Goal: Information Seeking & Learning: Understand process/instructions

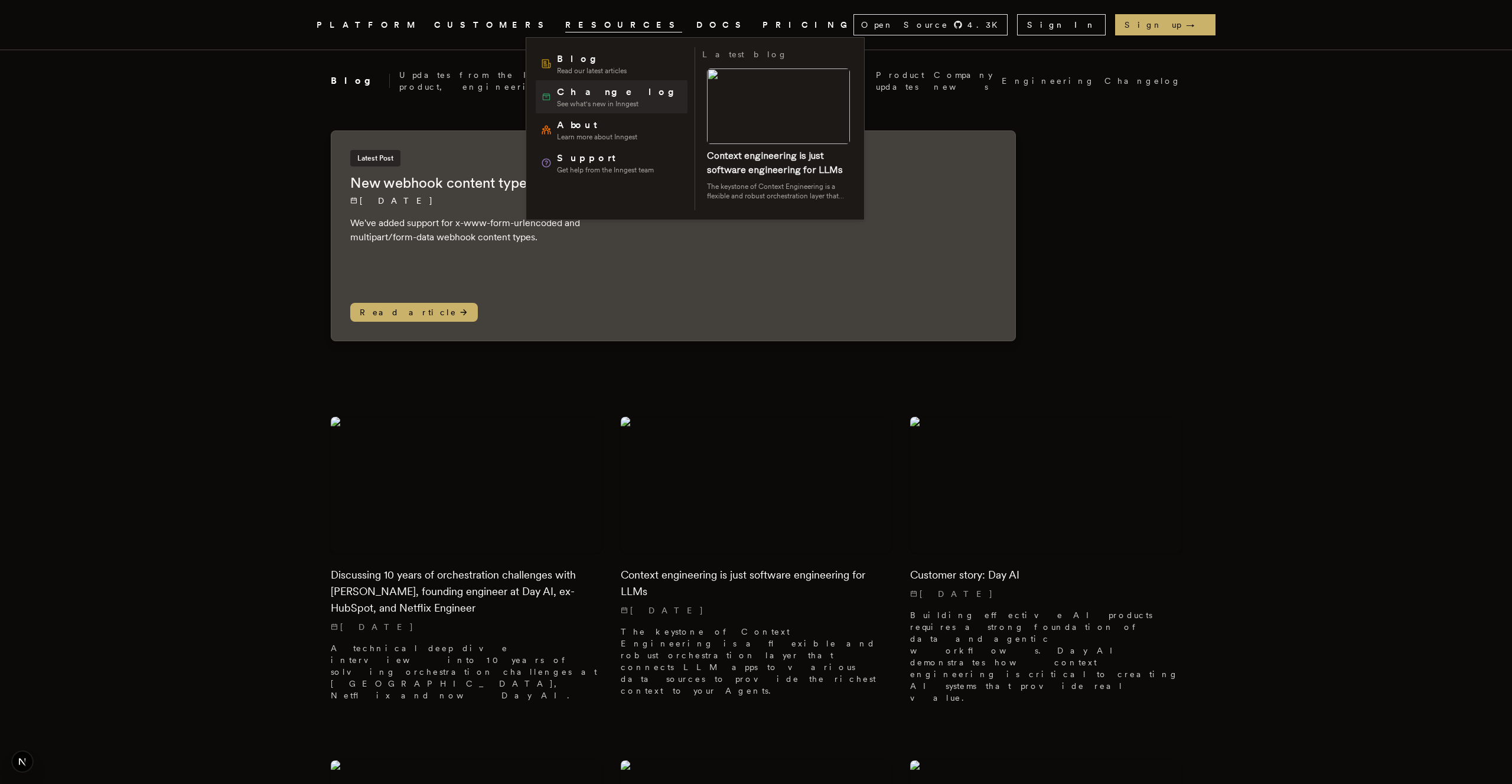
click at [574, 104] on span "See what's new in Inngest" at bounding box center [619, 103] width 126 height 9
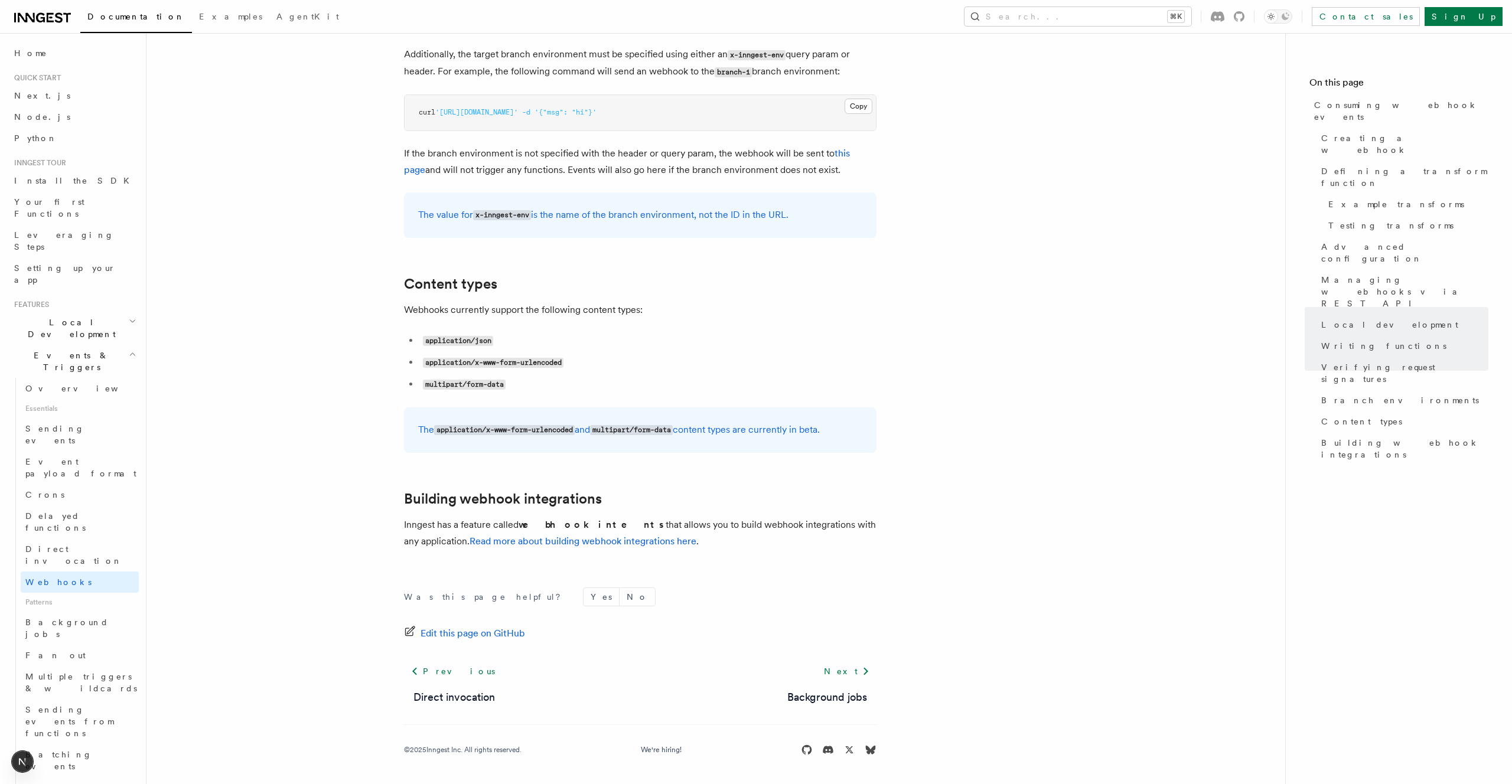
drag, startPoint x: 781, startPoint y: 432, endPoint x: 864, endPoint y: 444, distance: 83.9
click at [859, 444] on div "The application/x-www-form-urlencoded and multipart/form-data content types are…" at bounding box center [640, 430] width 473 height 46
copy p "are currently in beta."
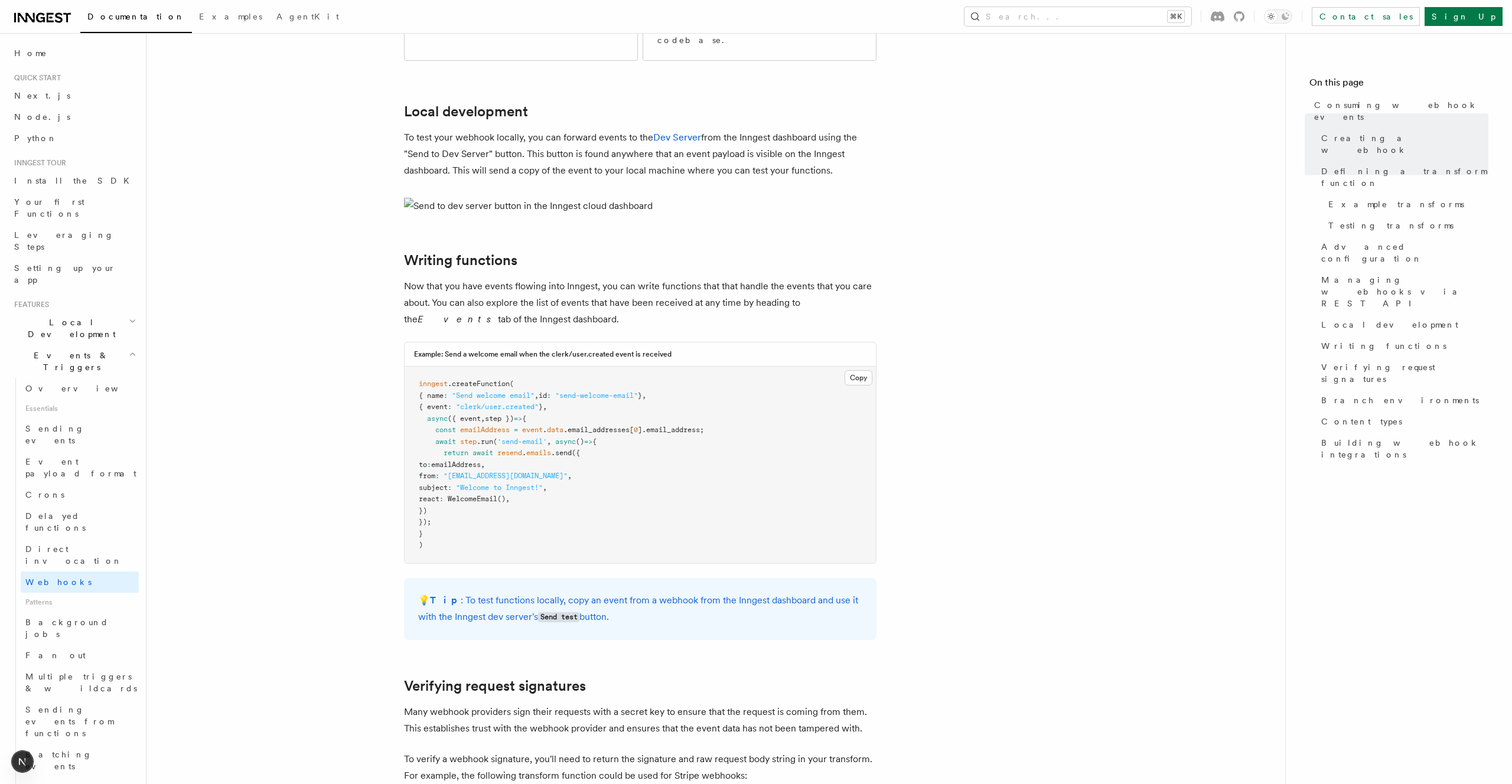
scroll to position [2333, 0]
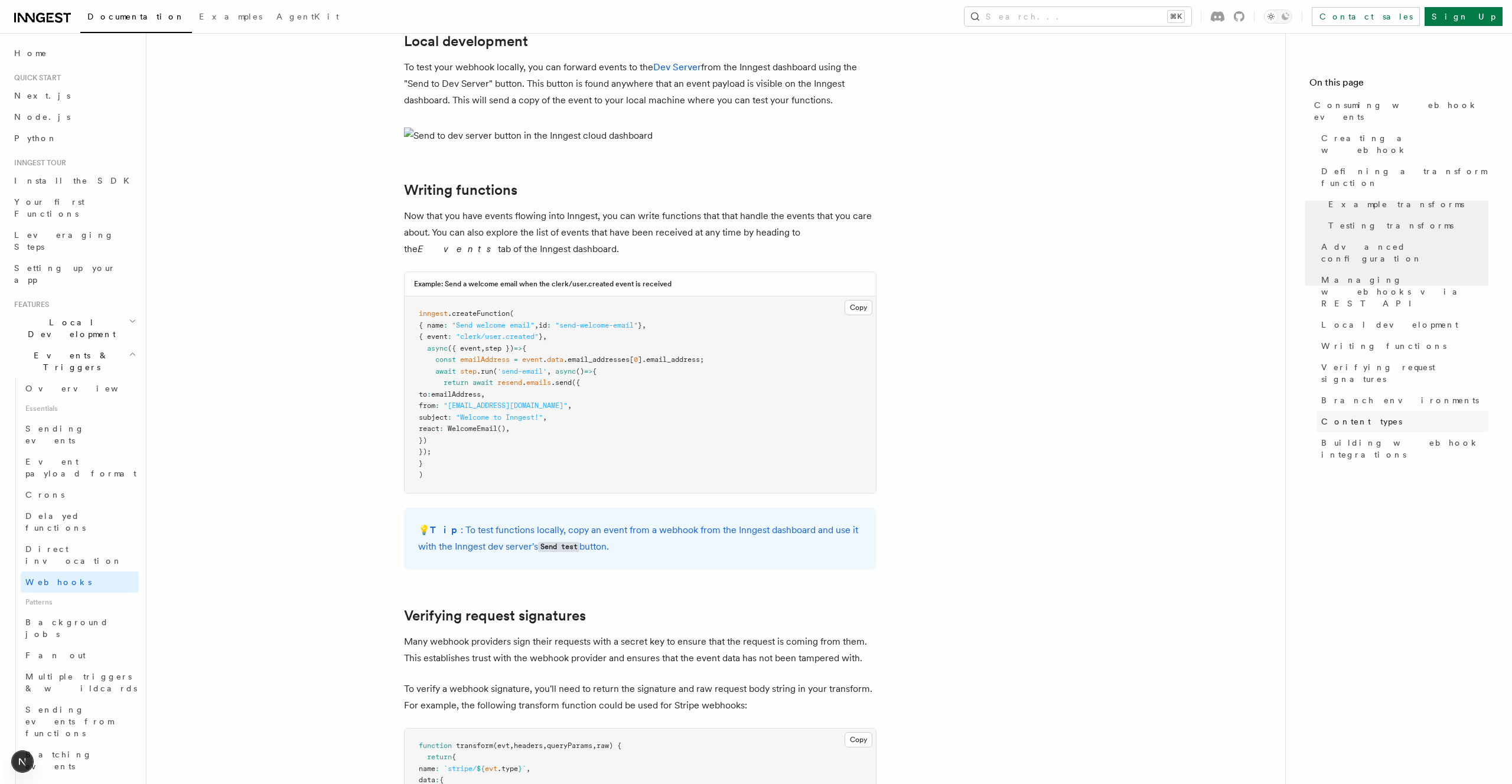
click at [1380, 411] on link "Content types" at bounding box center [1402, 421] width 172 height 21
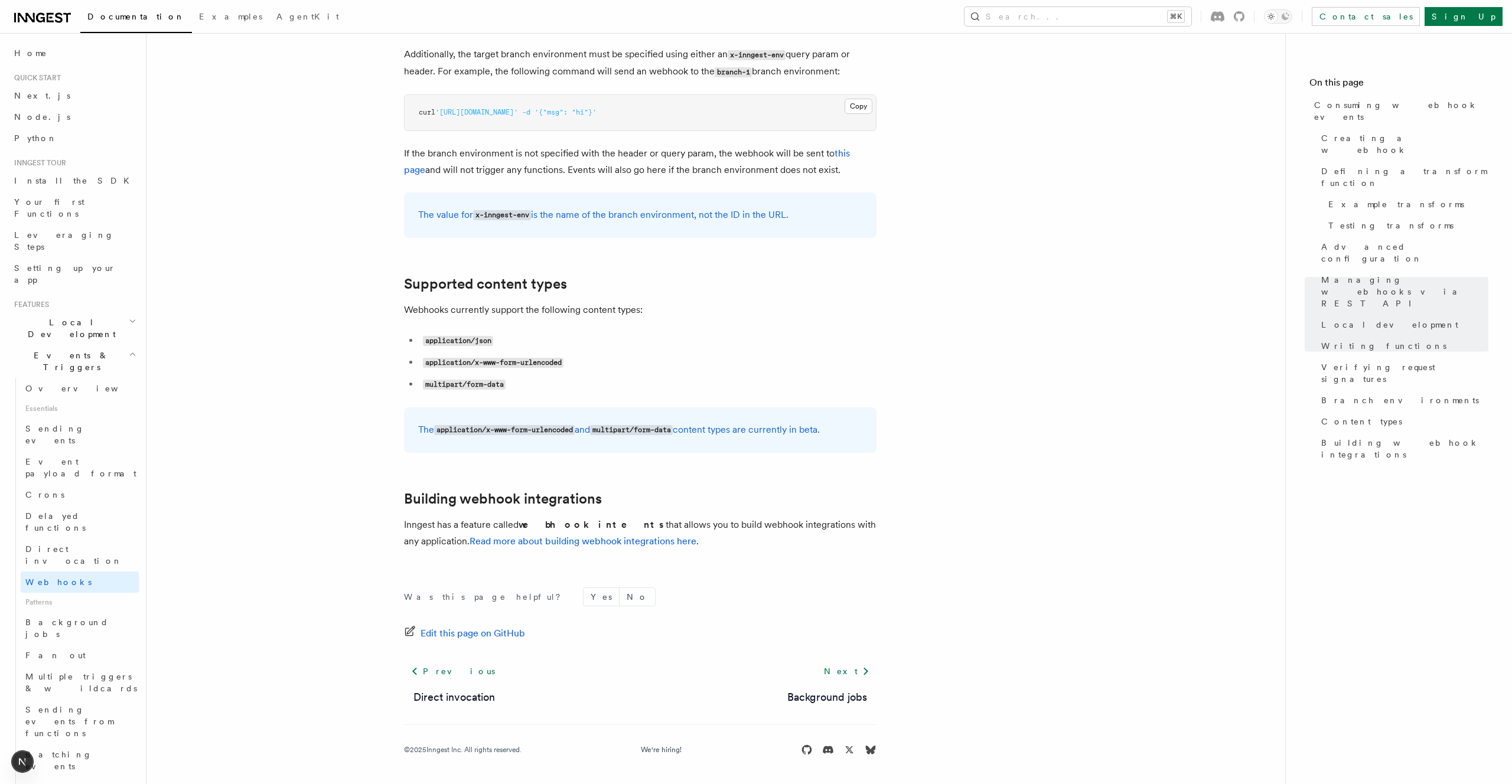
scroll to position [3872, 0]
click at [668, 349] on li "application/json" at bounding box center [648, 341] width 457 height 17
click at [688, 349] on li "application/json" at bounding box center [648, 341] width 457 height 17
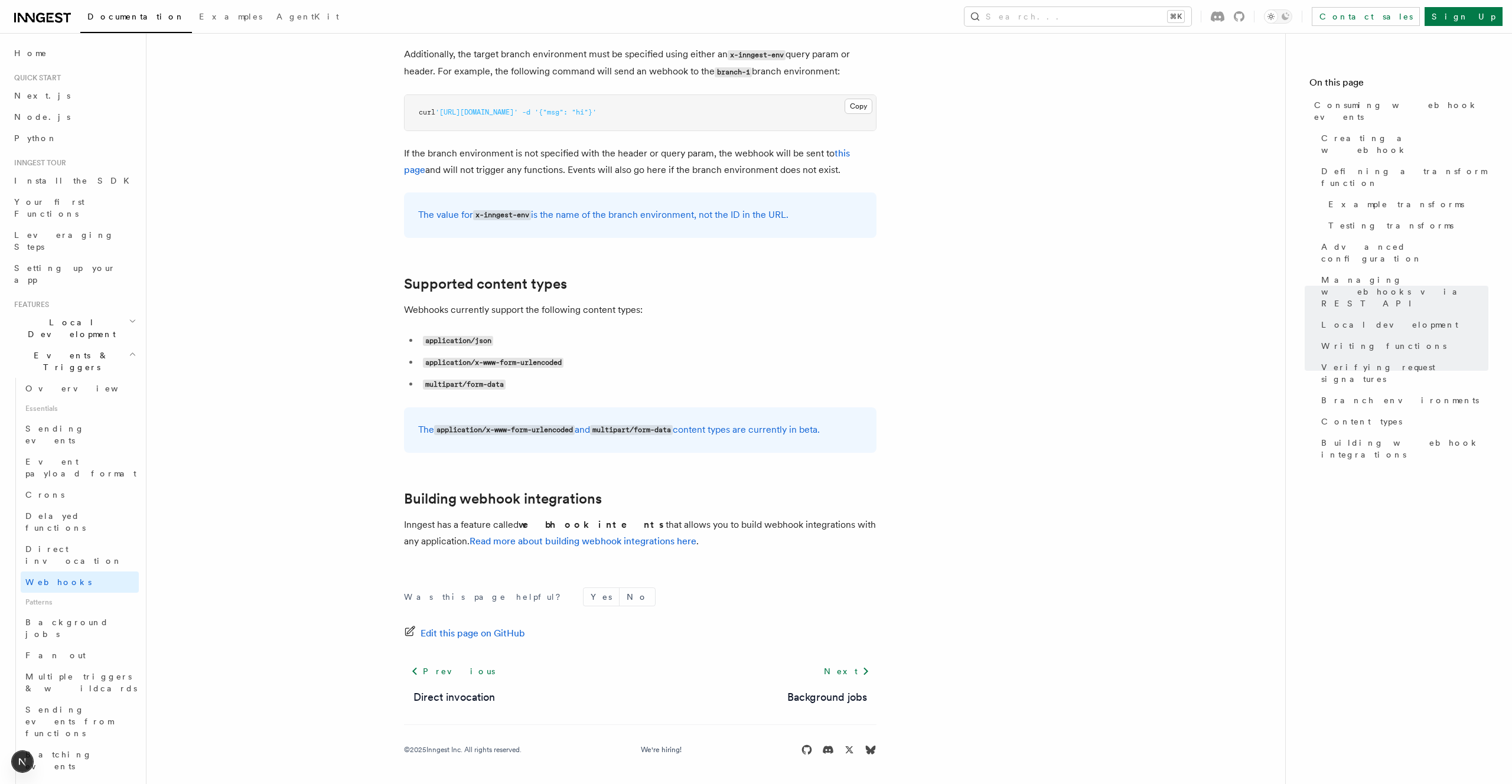
click at [688, 349] on li "application/json" at bounding box center [648, 341] width 457 height 17
click at [660, 349] on li "application/json" at bounding box center [648, 341] width 457 height 17
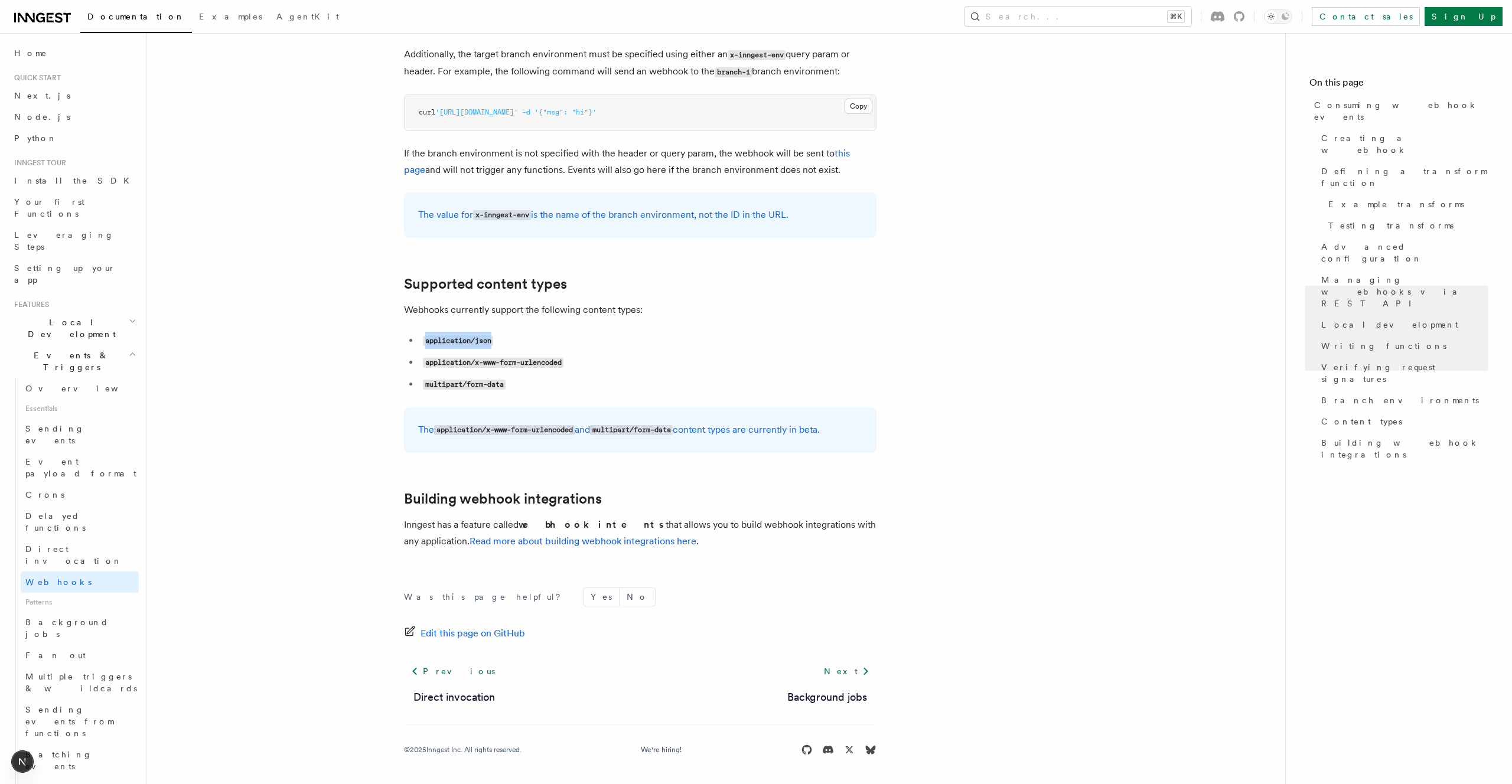
click at [691, 349] on li "application/json" at bounding box center [648, 341] width 457 height 17
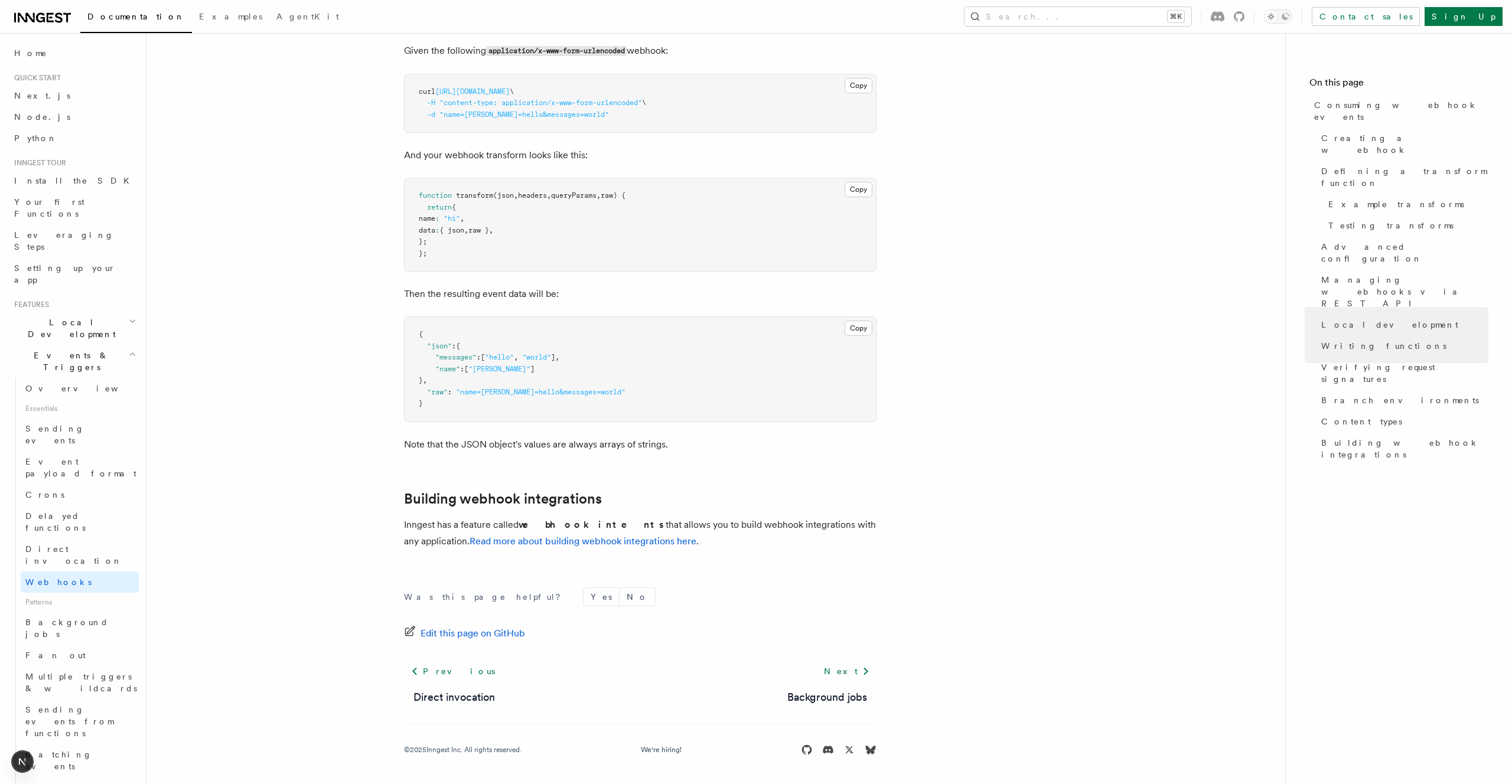
scroll to position [4143, 0]
click at [782, 59] on p "Given the following application/x-www-form-urlencoded webhook:" at bounding box center [640, 51] width 473 height 17
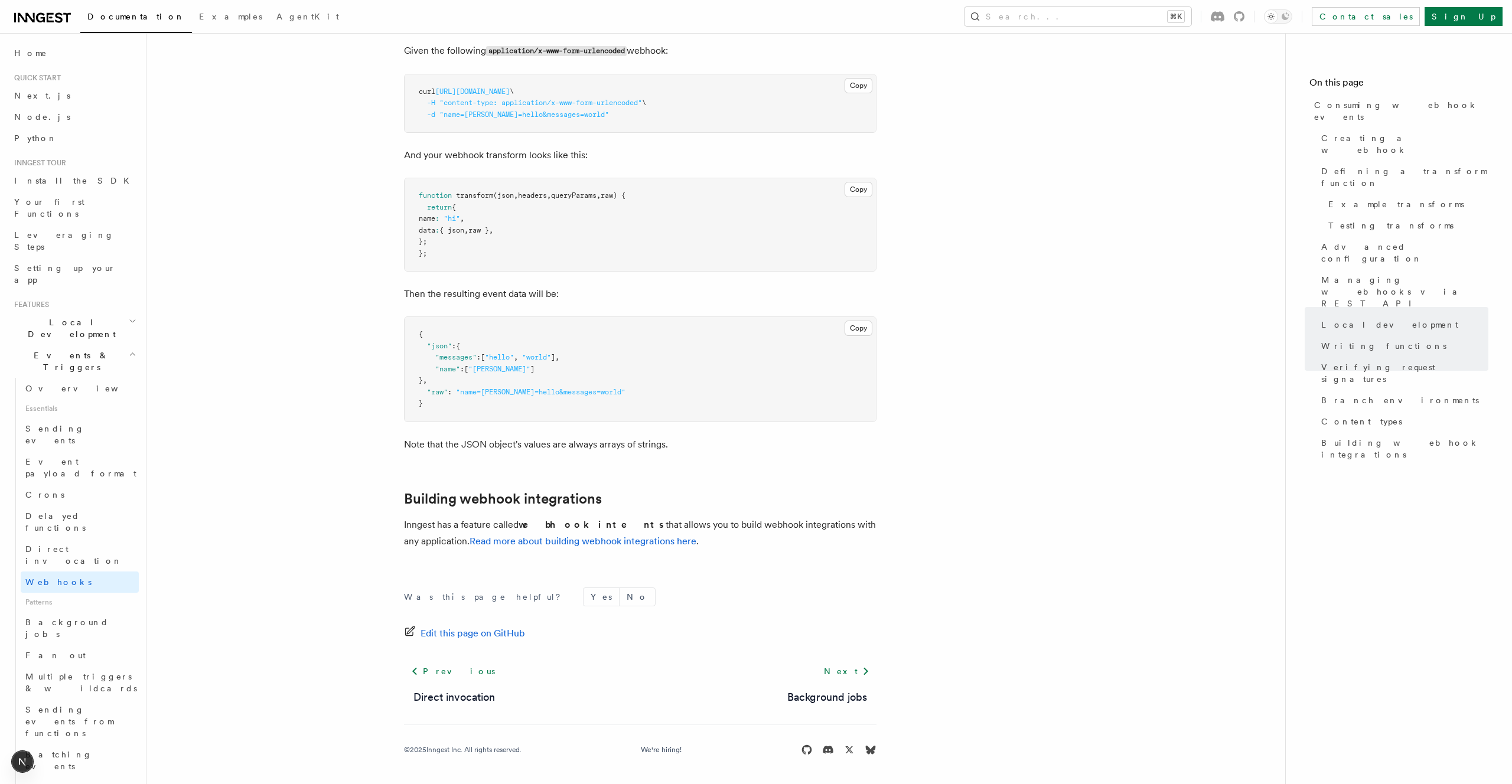
click at [782, 59] on p "Given the following application/x-www-form-urlencoded webhook:" at bounding box center [640, 51] width 473 height 17
click at [814, 59] on p "Given the following application/x-www-form-urlencoded webhook:" at bounding box center [640, 51] width 473 height 17
click at [709, 163] on p "And your webhook transform looks like this:" at bounding box center [640, 155] width 473 height 17
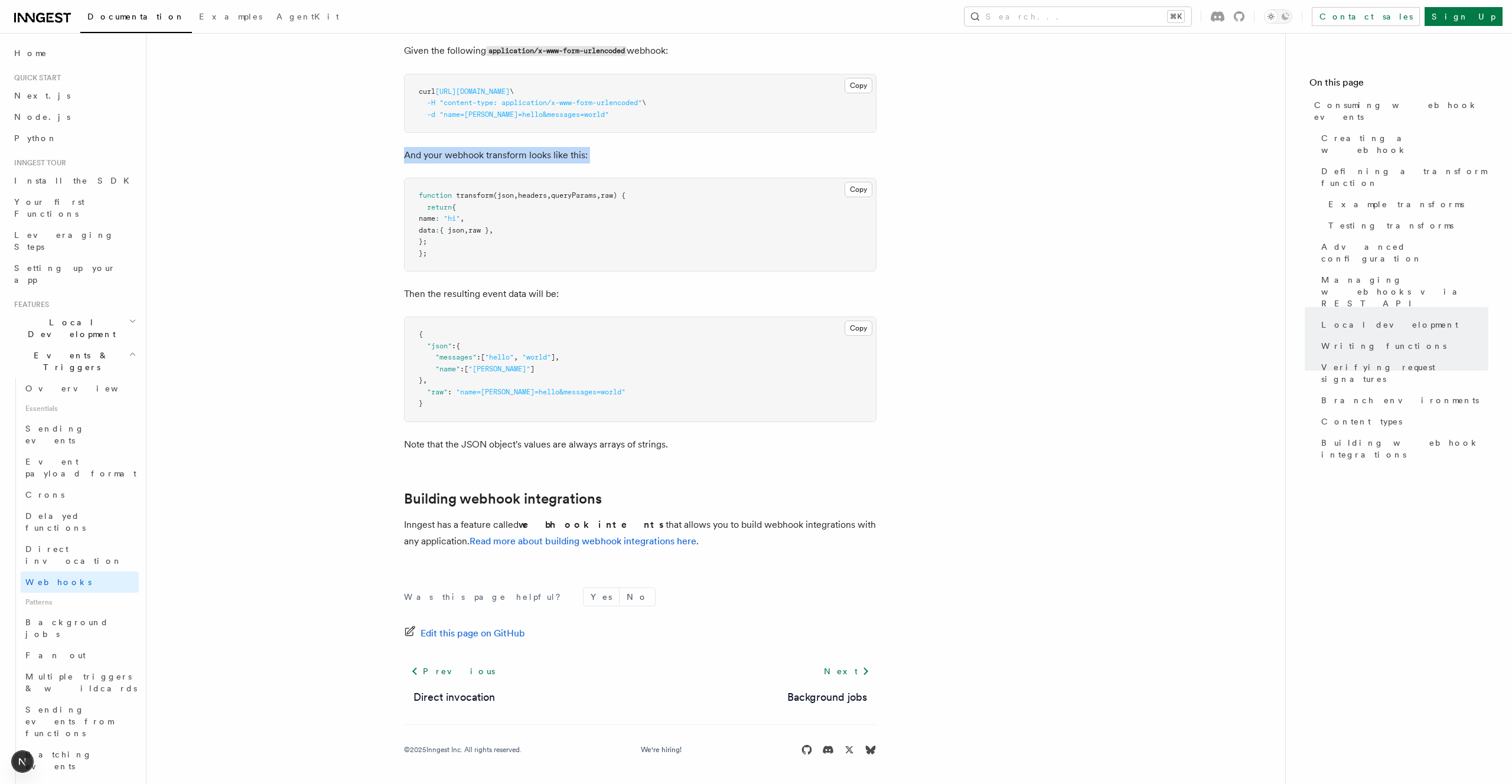
click at [709, 163] on p "And your webhook transform looks like this:" at bounding box center [640, 155] width 473 height 17
click at [736, 163] on p "And your webhook transform looks like this:" at bounding box center [640, 155] width 473 height 17
drag, startPoint x: 619, startPoint y: 534, endPoint x: 688, endPoint y: 466, distance: 96.9
click at [688, 271] on pre "function transform (json , headers , queryParams , raw) { return { name : "hi" …" at bounding box center [640, 224] width 471 height 93
click at [689, 271] on pre "function transform (json , headers , queryParams , raw) { return { name : "hi" …" at bounding box center [640, 224] width 471 height 93
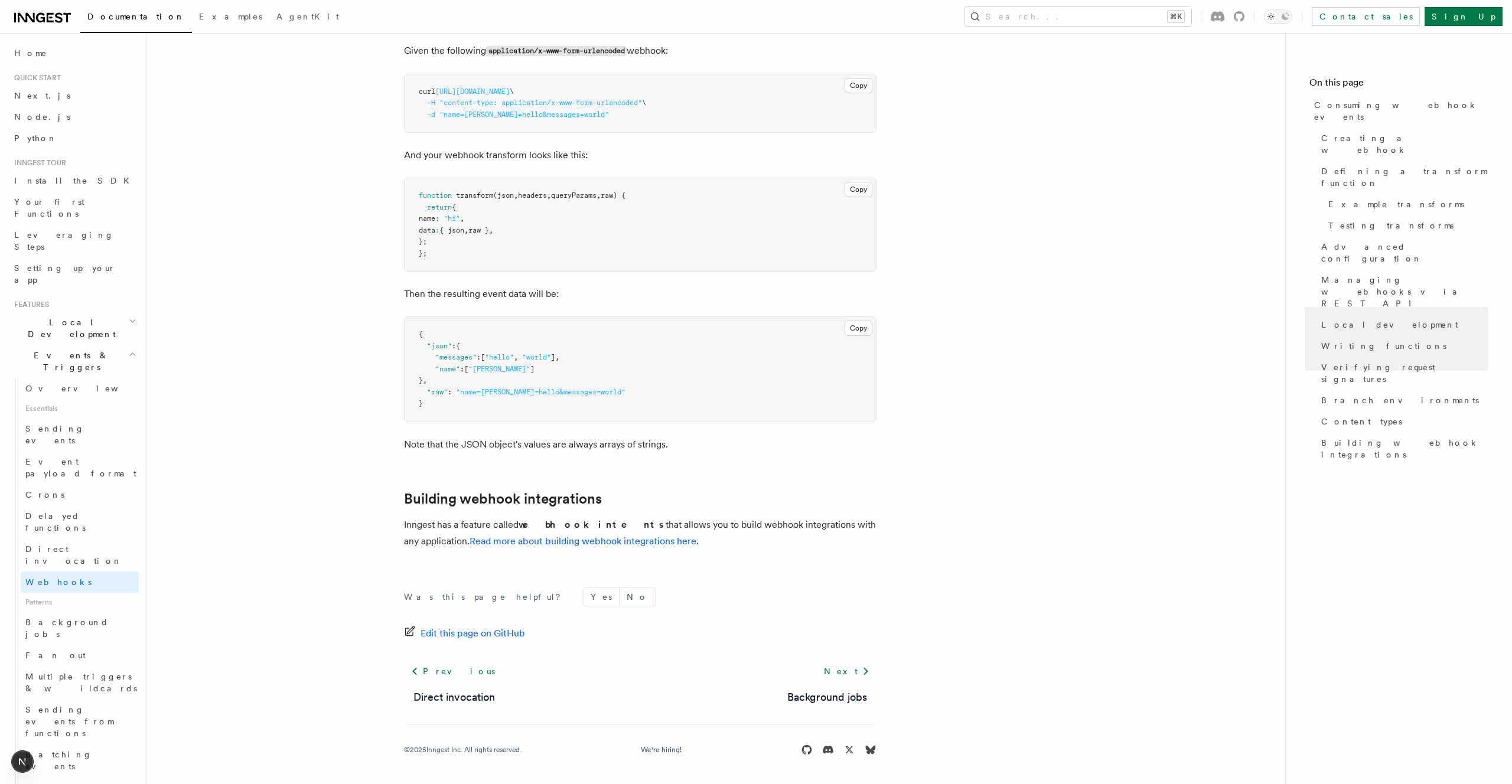
drag, startPoint x: 701, startPoint y: 456, endPoint x: 681, endPoint y: 510, distance: 57.6
click at [681, 271] on pre "function transform (json , headers , queryParams , raw) { return { name : "hi" …" at bounding box center [640, 224] width 471 height 93
click at [464, 234] on span "{ json" at bounding box center [452, 230] width 25 height 8
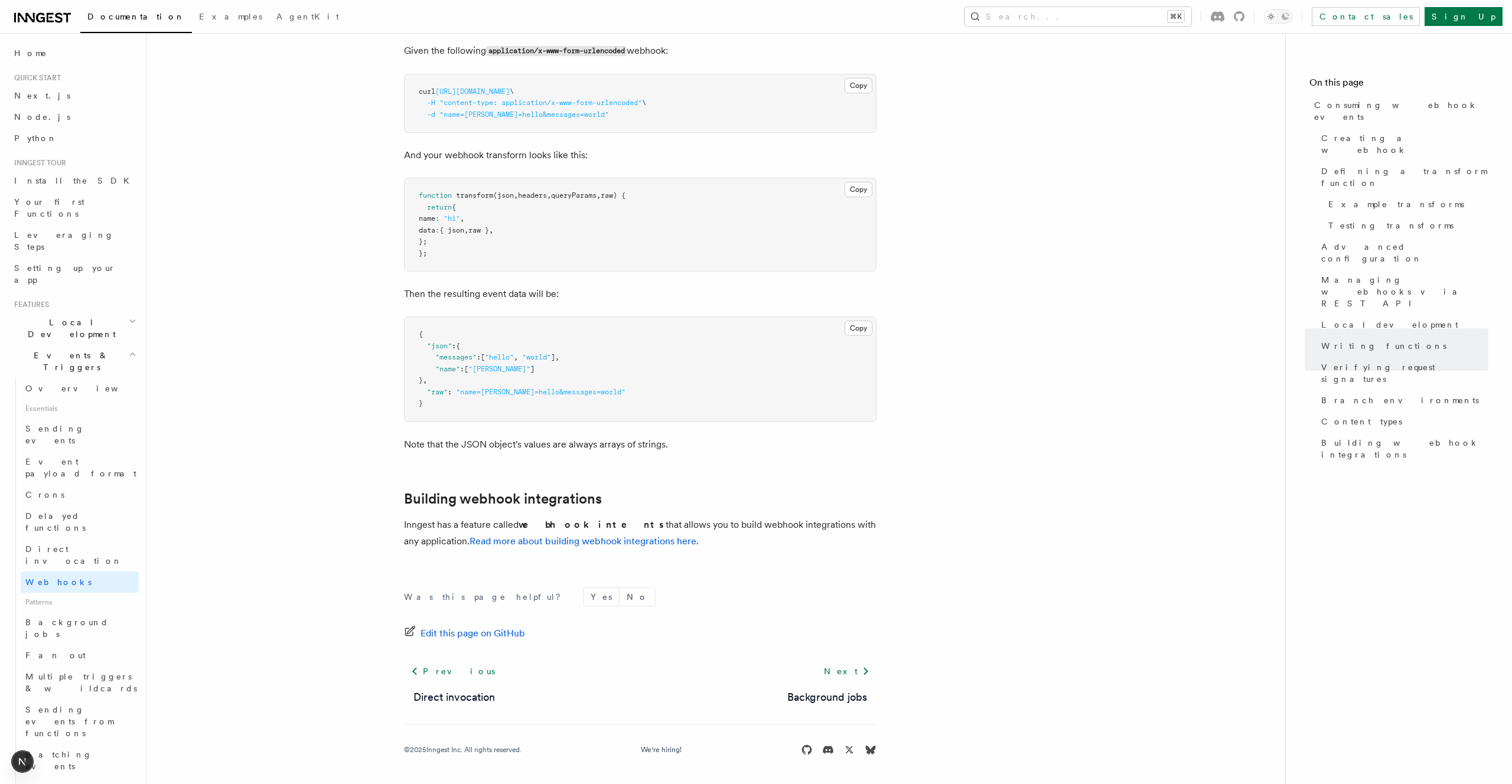
click at [464, 234] on span "{ json" at bounding box center [452, 230] width 25 height 8
click at [587, 271] on pre "function transform (json , headers , queryParams , raw) { return { name : "hi" …" at bounding box center [640, 224] width 471 height 93
click at [625, 200] on span "raw) {" at bounding box center [613, 195] width 25 height 8
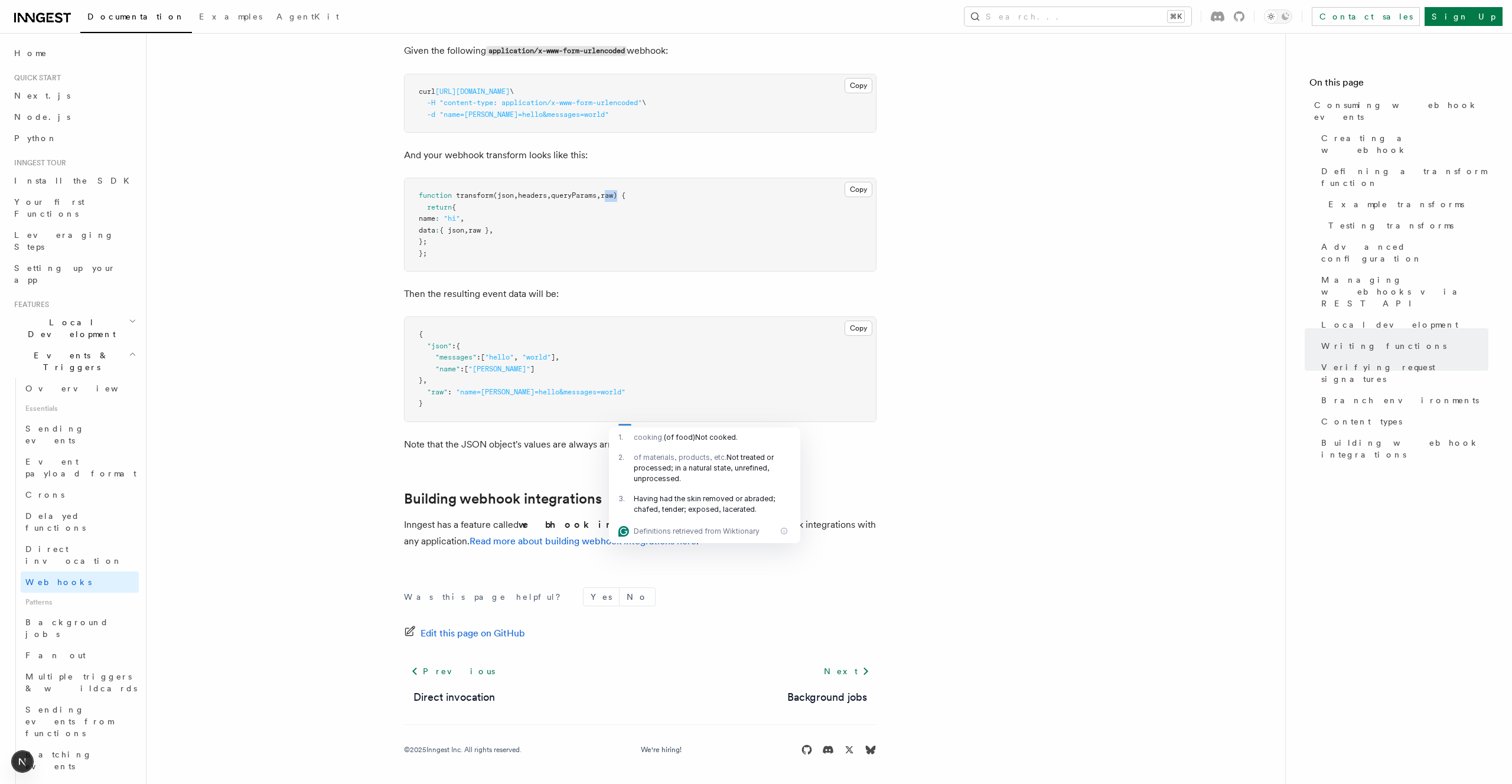
copy span "raw"
click at [581, 163] on p "And your webhook transform looks like this:" at bounding box center [640, 155] width 473 height 17
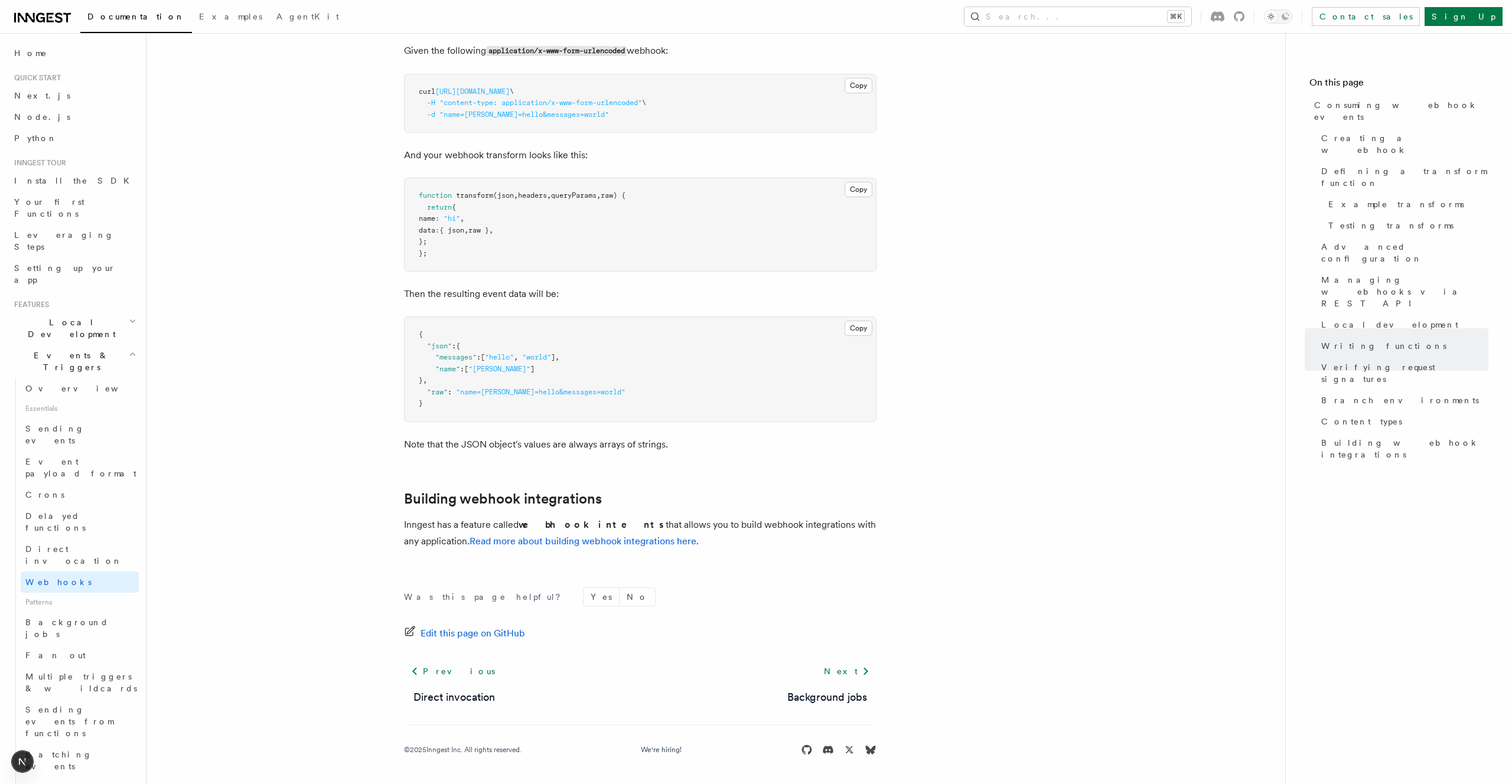
click at [750, 271] on pre "function transform (json , headers , queryParams , raw) { return { name : "hi" …" at bounding box center [640, 224] width 471 height 93
click at [550, 163] on p "And your webhook transform looks like this:" at bounding box center [640, 155] width 473 height 17
click at [630, 163] on p "And your webhook transform looks like this:" at bounding box center [640, 155] width 473 height 17
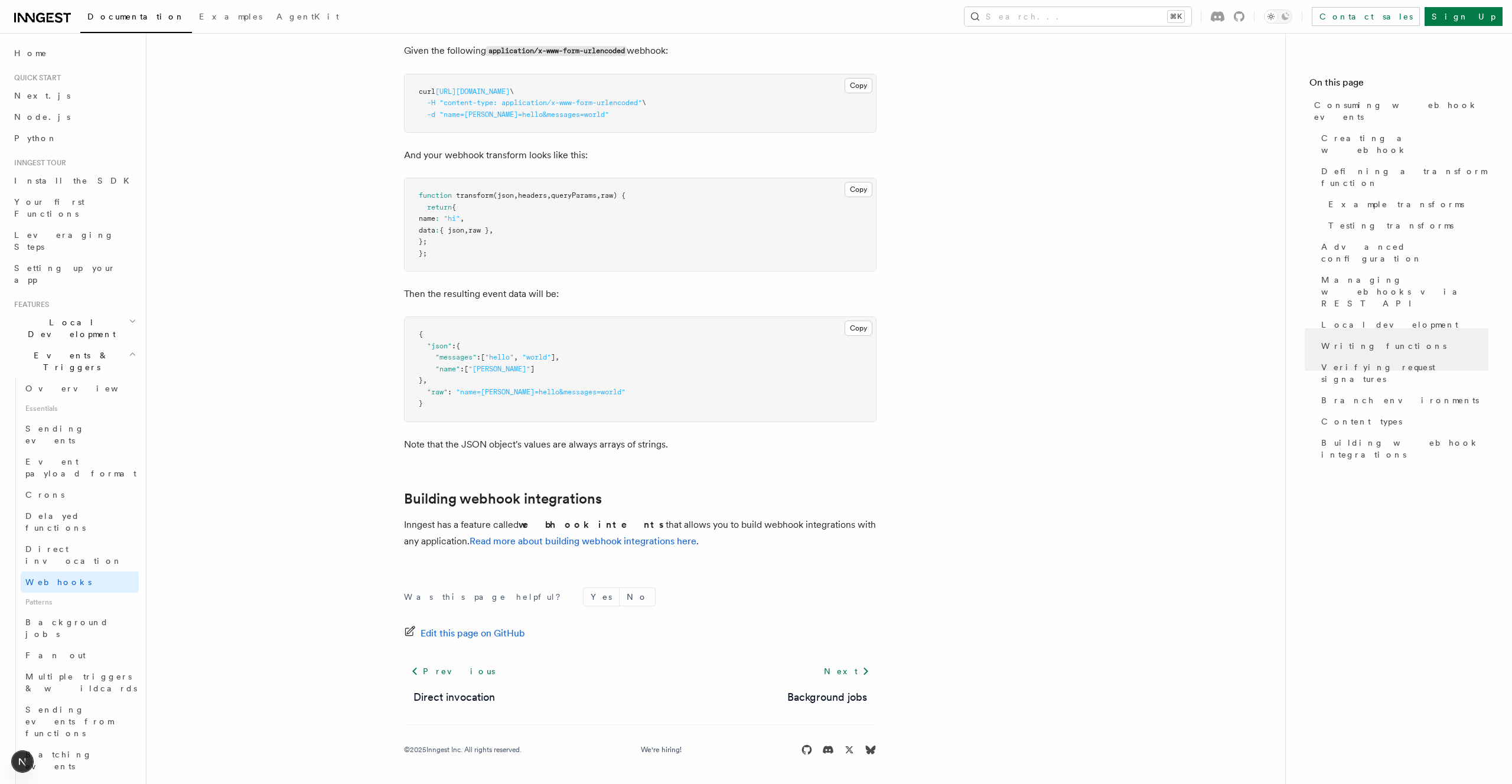
click at [630, 163] on p "And your webhook transform looks like this:" at bounding box center [640, 155] width 473 height 17
click at [669, 163] on p "And your webhook transform looks like this:" at bounding box center [640, 155] width 473 height 17
click at [585, 200] on span "queryParams" at bounding box center [574, 195] width 46 height 8
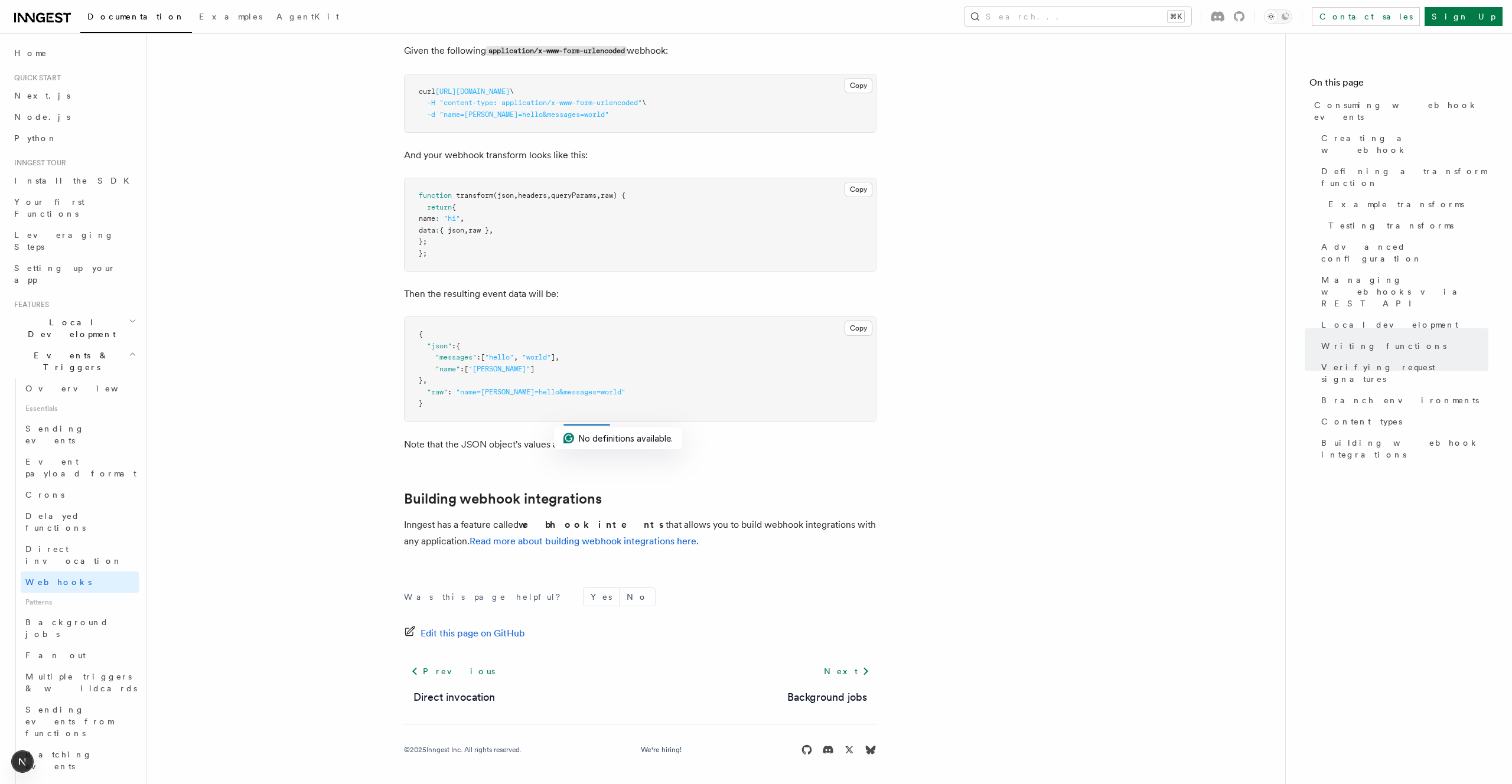
click at [689, 271] on pre "function transform (json , headers , queryParams , raw) { return { name : "hi" …" at bounding box center [640, 224] width 471 height 93
click at [418, 453] on p "Note that the JSON object's values are always arrays of strings." at bounding box center [640, 445] width 473 height 17
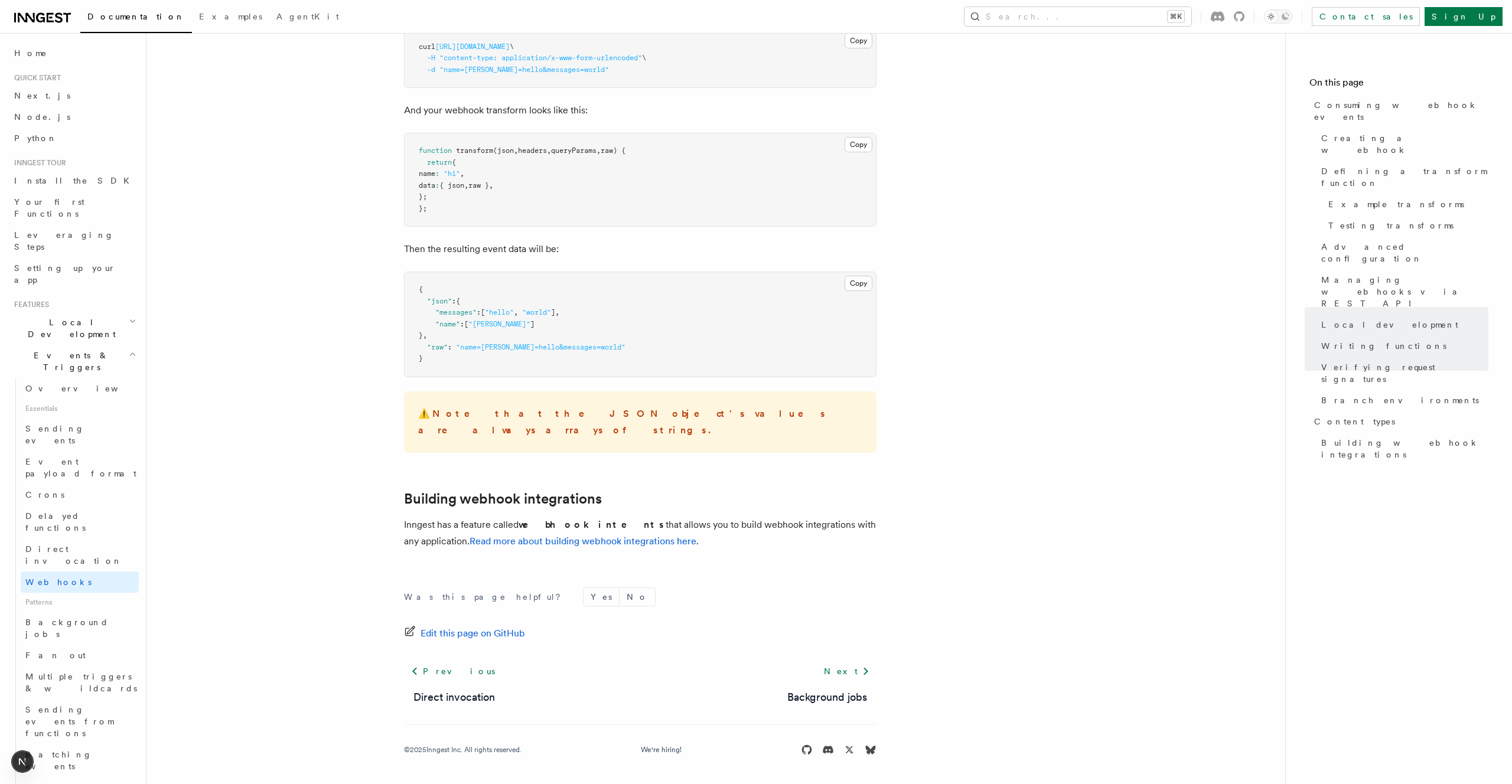
scroll to position [4407, 0]
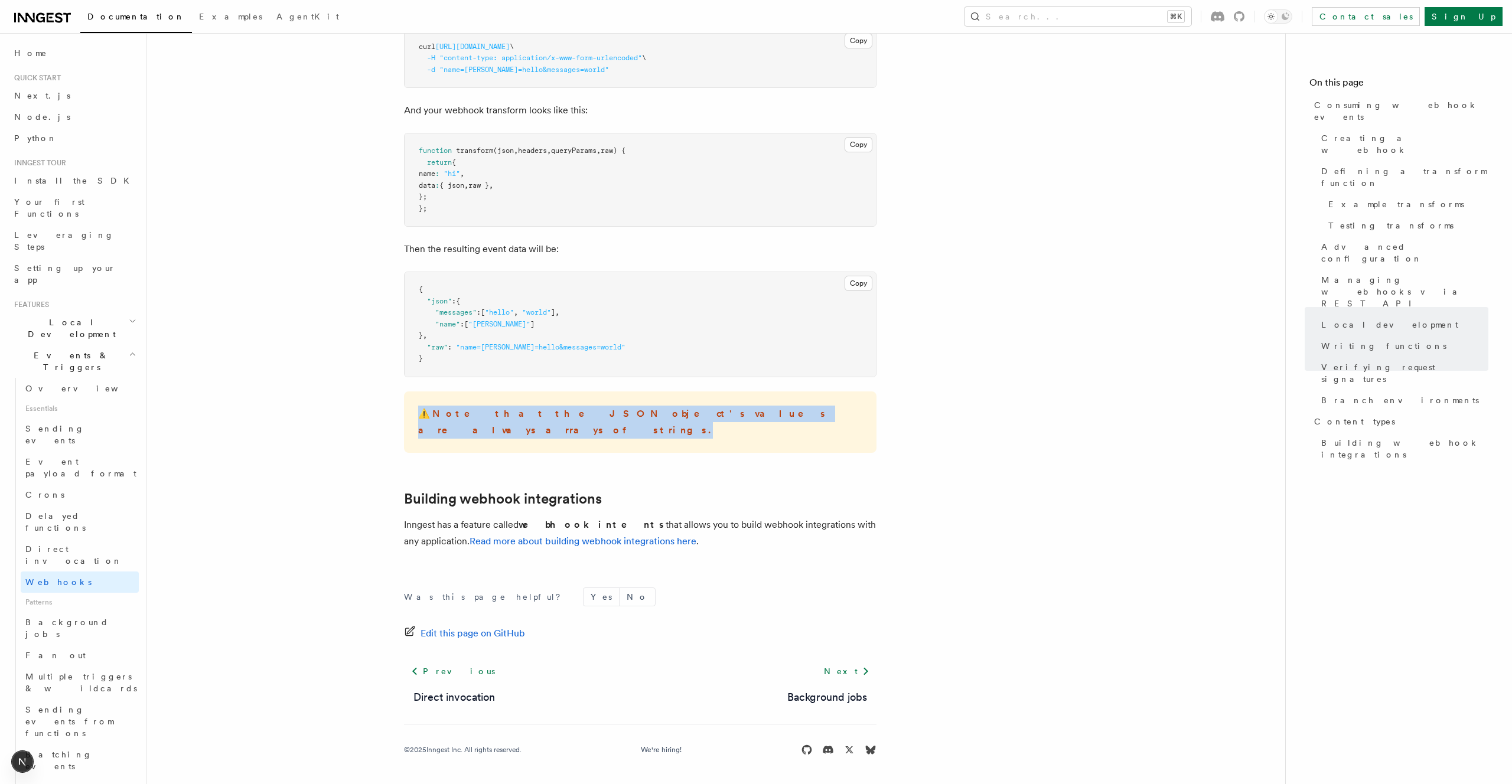
drag, startPoint x: 701, startPoint y: 444, endPoint x: 731, endPoint y: 454, distance: 31.6
click at [731, 453] on div "⚠️ Note that the JSON object's values are always arrays of strings." at bounding box center [640, 422] width 473 height 61
click at [731, 438] on p "⚠️ Note that the JSON object's values are always arrays of strings." at bounding box center [640, 422] width 444 height 33
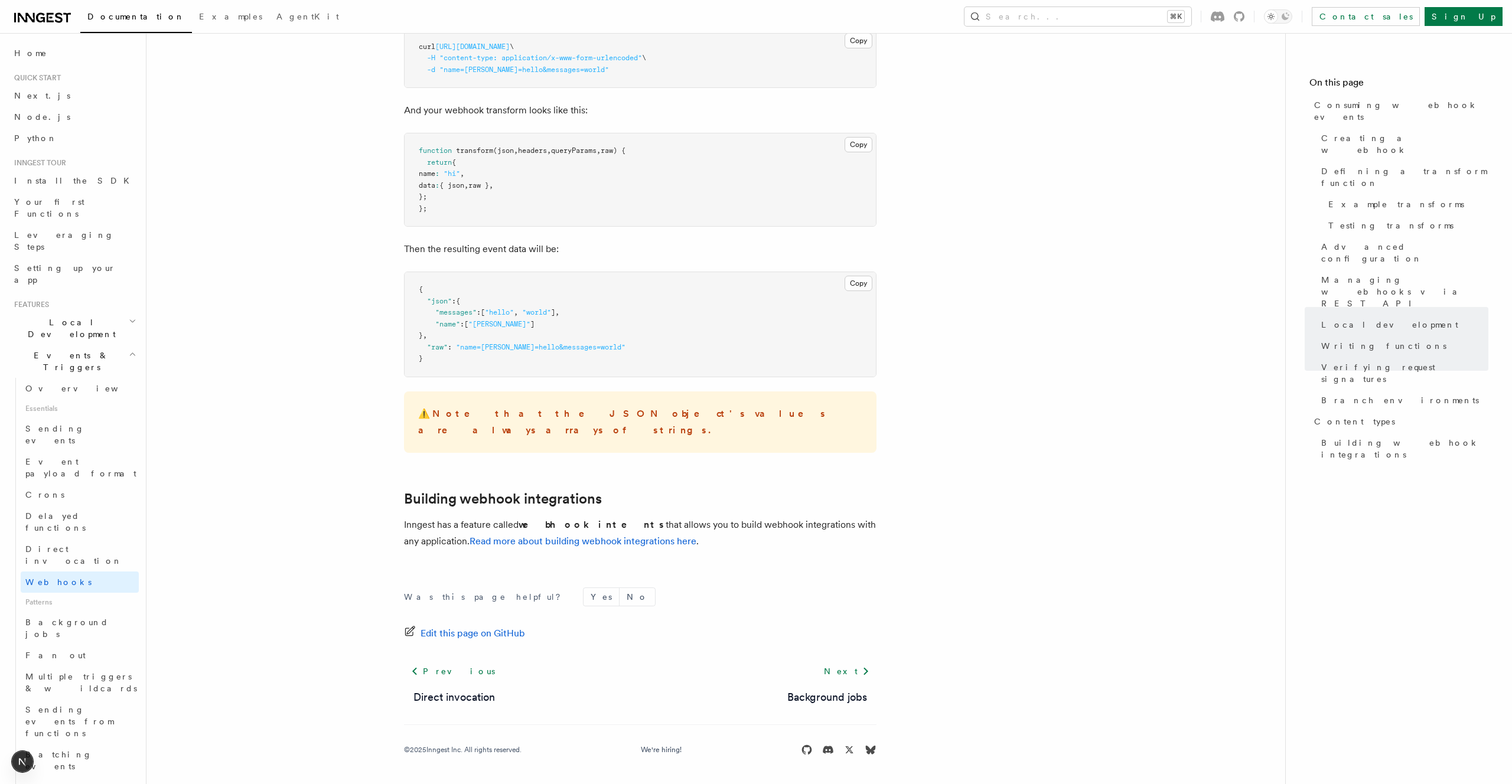
click at [750, 438] on p "⚠️ Note that the JSON object's values are always arrays of strings." at bounding box center [640, 422] width 444 height 33
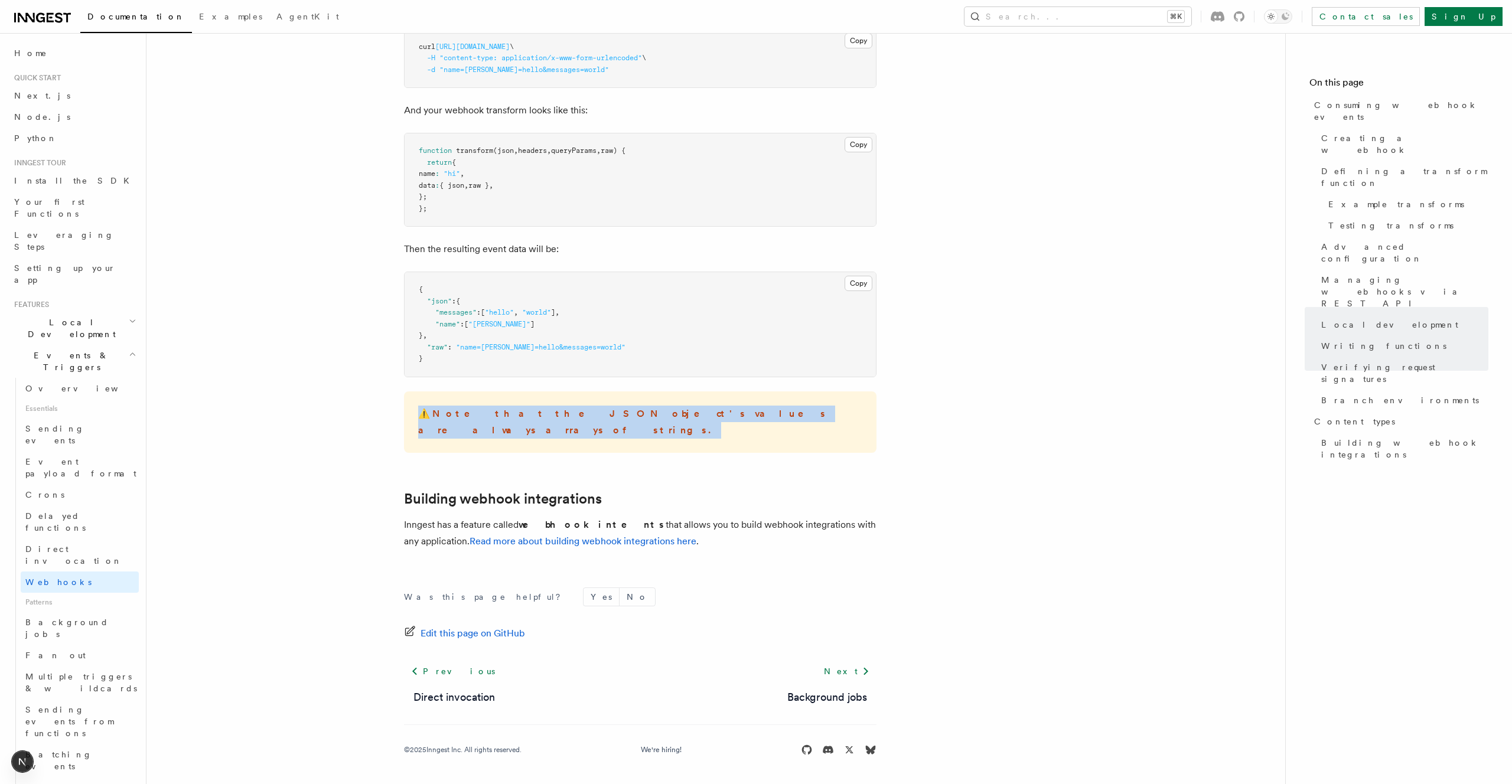
click at [750, 438] on p "⚠️ Note that the JSON object's values are always arrays of strings." at bounding box center [640, 422] width 444 height 33
click at [780, 438] on p "⚠️ Note that the JSON object's values are always arrays of strings." at bounding box center [640, 422] width 444 height 33
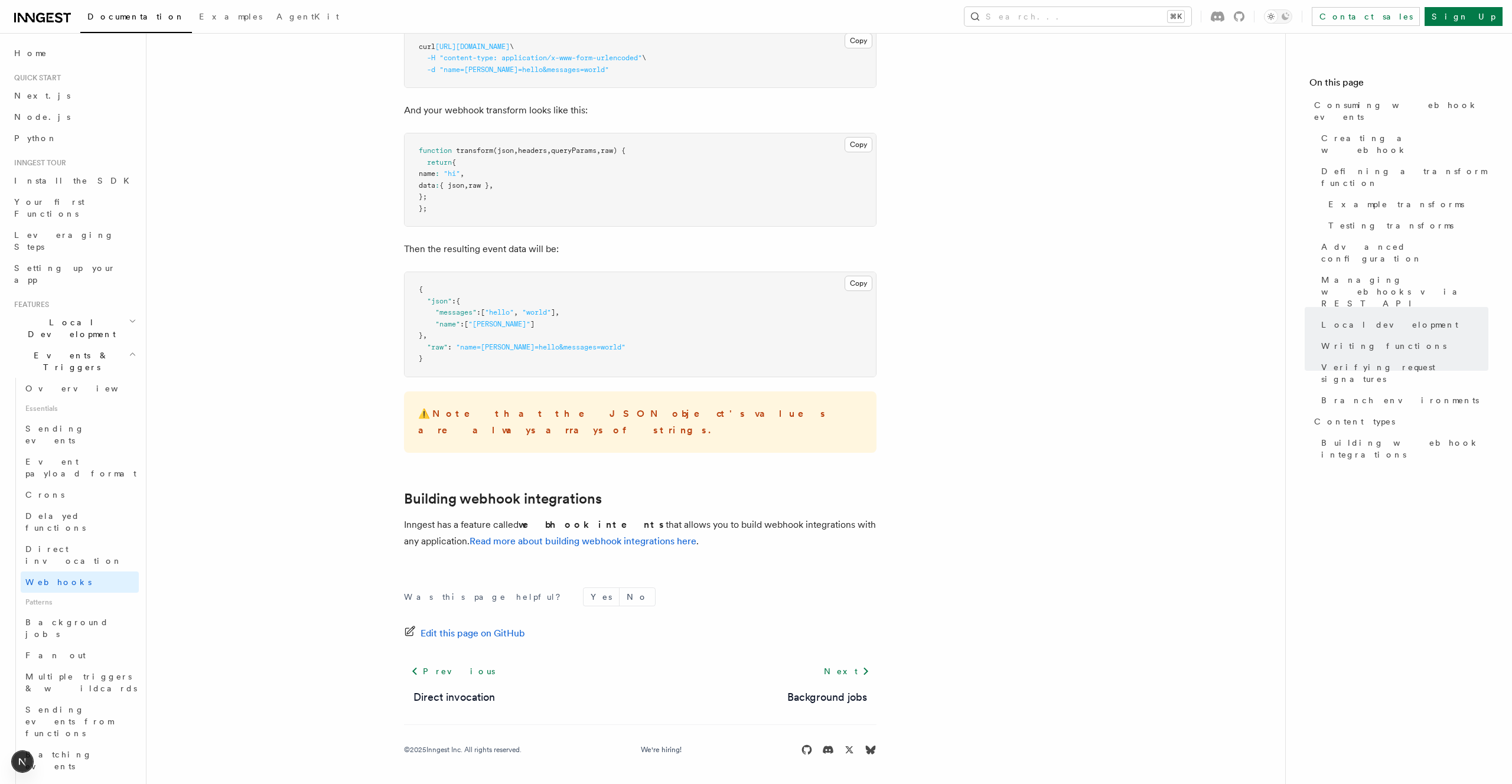
scroll to position [4123, 0]
